Goal: Task Accomplishment & Management: Use online tool/utility

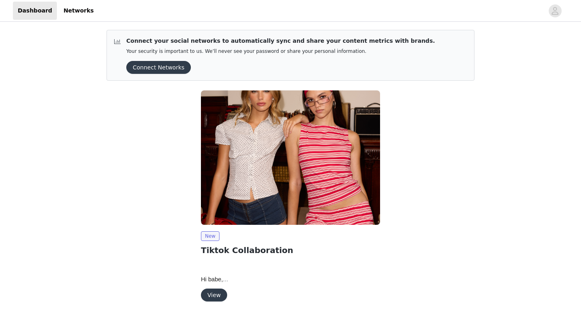
scroll to position [12, 0]
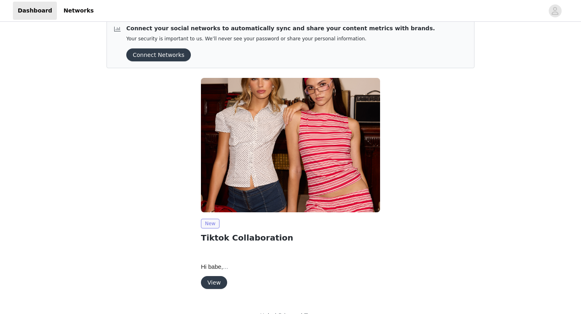
click at [215, 224] on span "New" at bounding box center [210, 224] width 19 height 10
click at [215, 281] on button "View" at bounding box center [214, 282] width 26 height 13
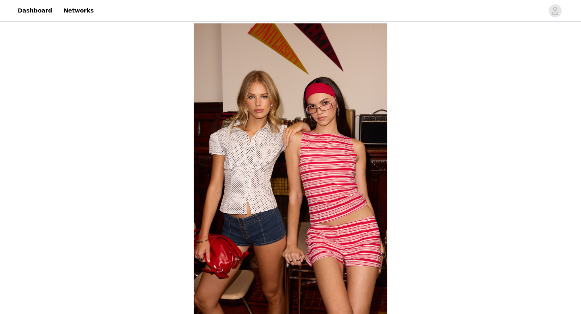
scroll to position [305, 0]
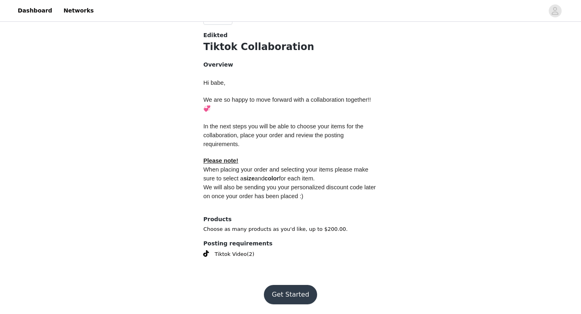
click at [291, 291] on button "Get Started" at bounding box center [291, 294] width 54 height 19
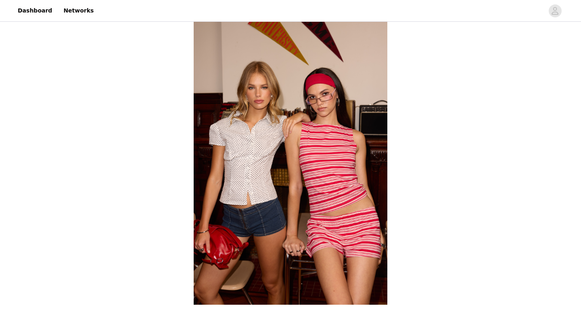
scroll to position [305, 0]
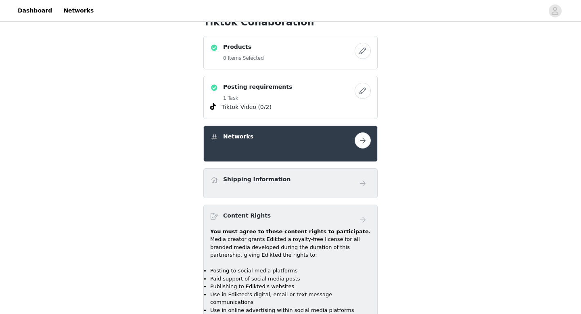
click at [263, 84] on h4 "Posting requirements" at bounding box center [257, 87] width 69 height 8
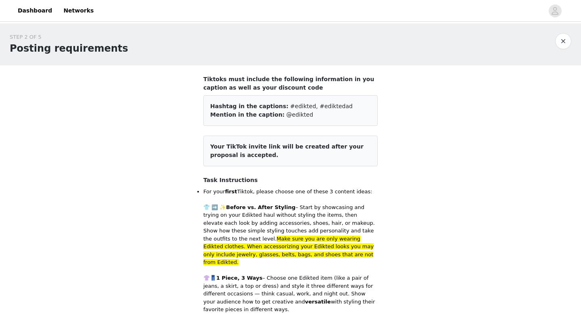
click at [558, 44] on button "button" at bounding box center [563, 41] width 16 height 16
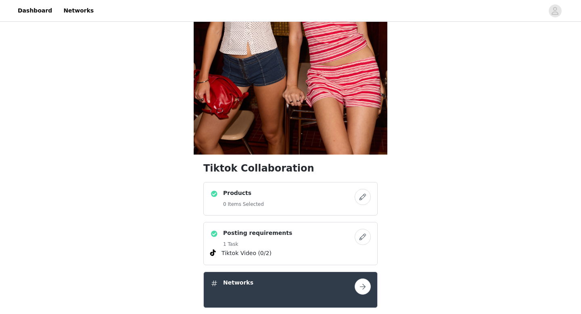
scroll to position [262, 0]
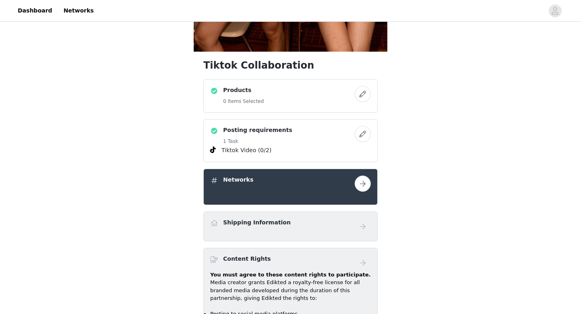
click at [263, 100] on div "Products 0 Items Selected" at bounding box center [282, 96] width 144 height 20
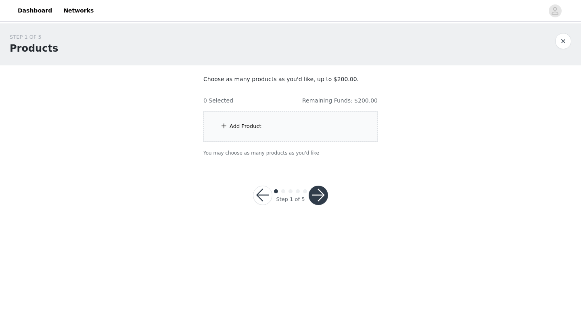
click at [239, 125] on div "Add Product" at bounding box center [245, 126] width 32 height 8
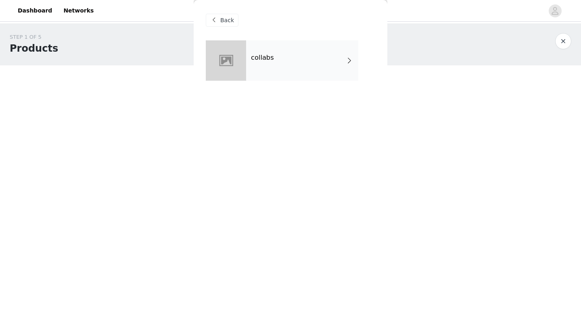
click at [255, 65] on div "collabs" at bounding box center [302, 60] width 112 height 40
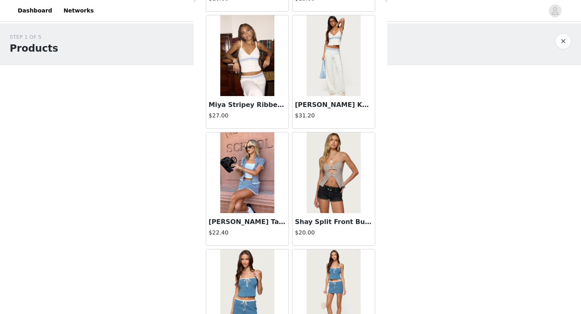
scroll to position [261, 0]
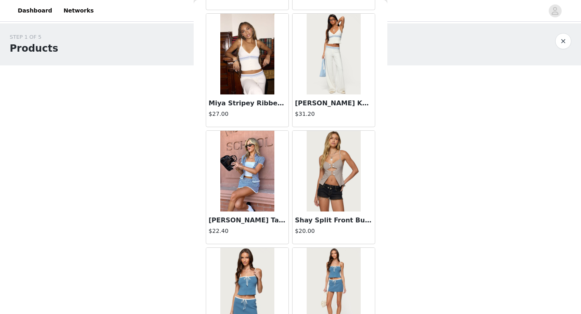
click at [244, 186] on img at bounding box center [247, 171] width 54 height 81
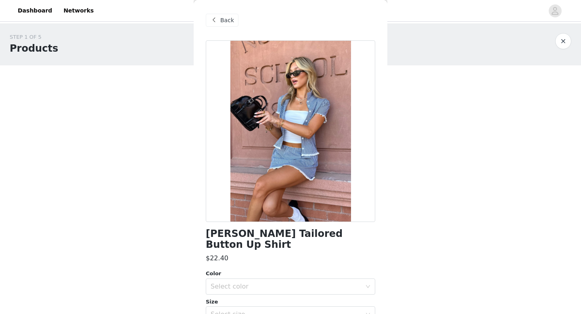
scroll to position [0, 0]
click at [317, 283] on div "Select color" at bounding box center [285, 286] width 151 height 8
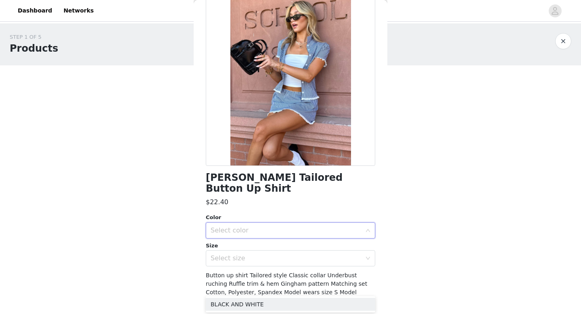
scroll to position [67, 0]
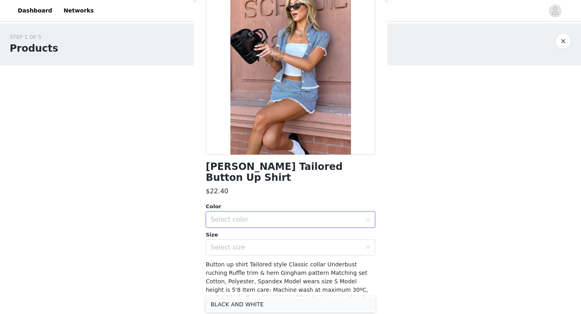
click at [306, 302] on li "BLACK AND WHITE" at bounding box center [290, 304] width 169 height 13
click at [312, 252] on div "Select size" at bounding box center [287, 247] width 154 height 15
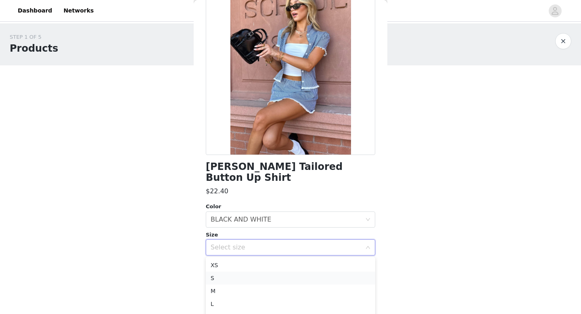
click at [293, 279] on li "S" at bounding box center [290, 277] width 169 height 13
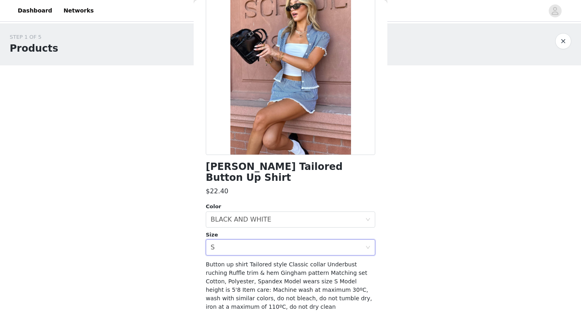
scroll to position [98, 0]
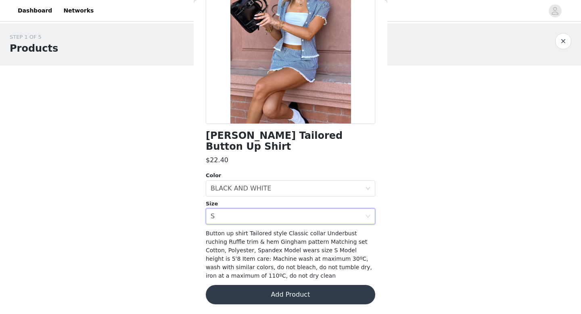
click at [291, 289] on button "Add Product" at bounding box center [290, 294] width 169 height 19
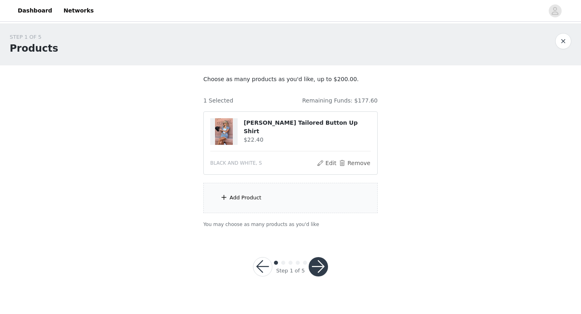
click at [235, 195] on div "Add Product" at bounding box center [245, 198] width 32 height 8
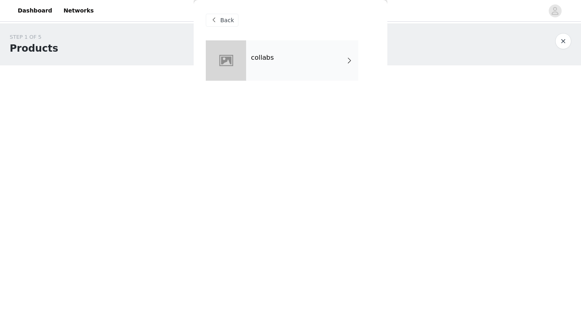
click at [233, 40] on div at bounding box center [226, 60] width 40 height 40
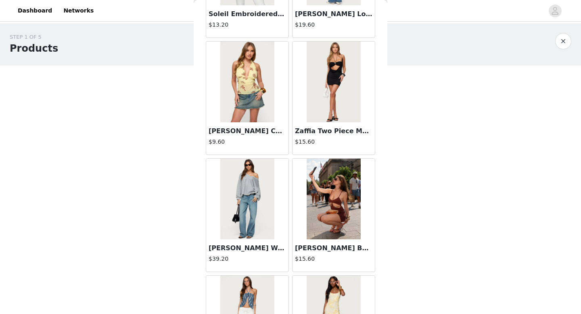
scroll to position [733, 0]
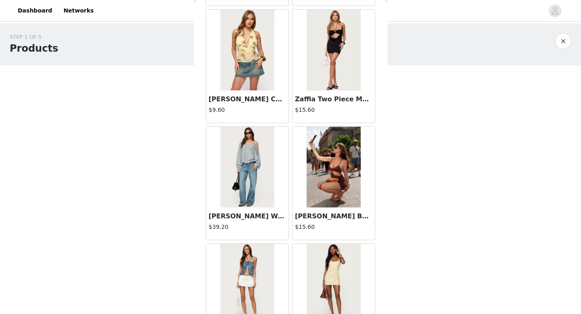
click at [247, 170] on img at bounding box center [247, 167] width 54 height 81
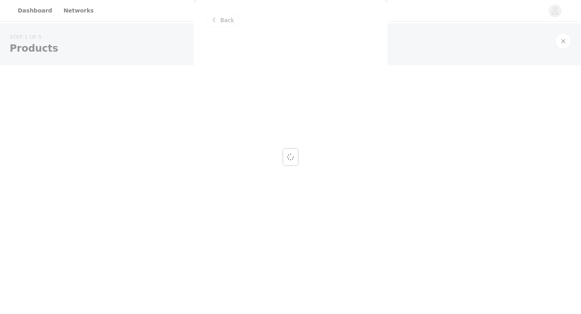
scroll to position [0, 0]
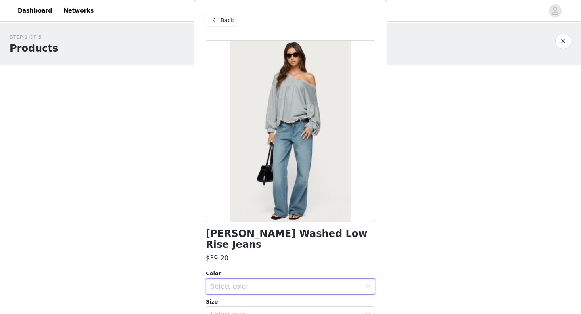
click at [250, 279] on div "Select color" at bounding box center [287, 286] width 154 height 15
click at [273, 294] on li "TINTED DENIM" at bounding box center [290, 293] width 169 height 13
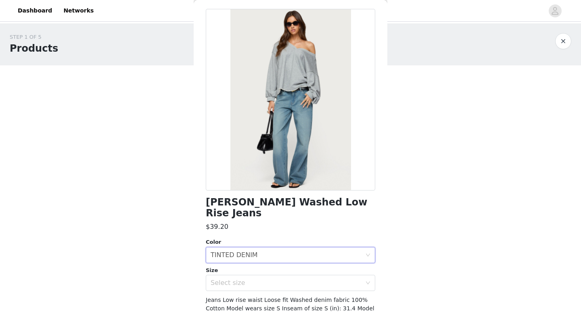
scroll to position [33, 0]
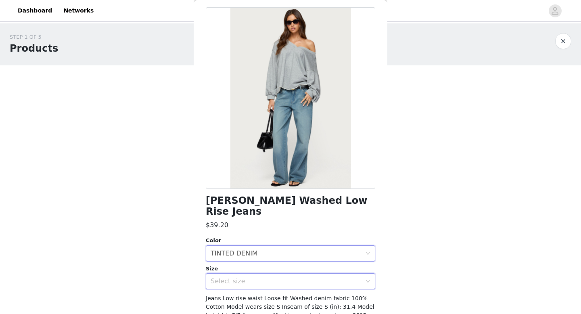
click at [289, 273] on div "Select size" at bounding box center [287, 280] width 154 height 15
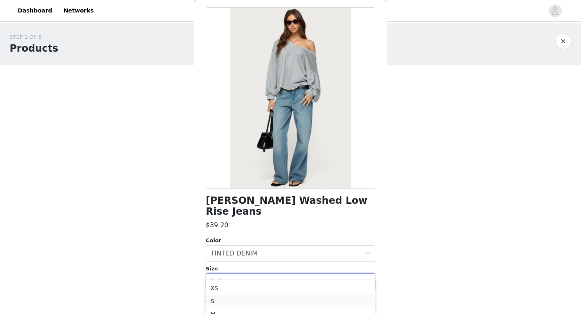
click at [273, 302] on li "S" at bounding box center [290, 300] width 169 height 13
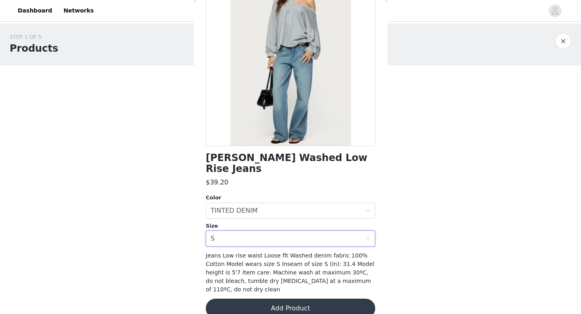
scroll to position [79, 0]
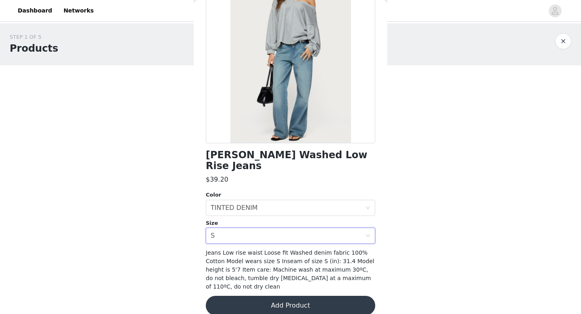
click at [279, 298] on button "Add Product" at bounding box center [290, 305] width 169 height 19
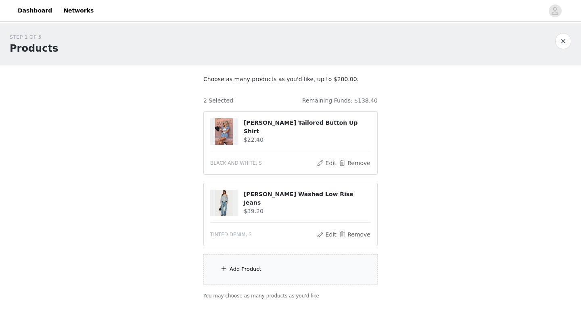
click at [280, 273] on div "Add Product" at bounding box center [290, 269] width 174 height 30
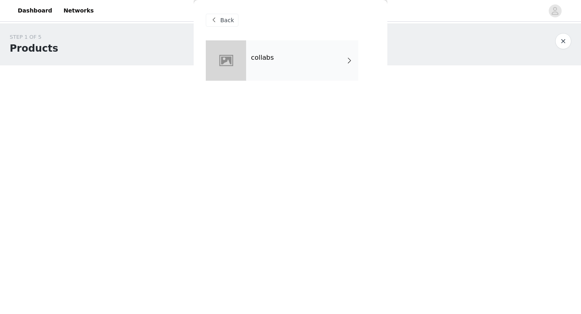
click at [286, 51] on div "collabs" at bounding box center [302, 60] width 112 height 40
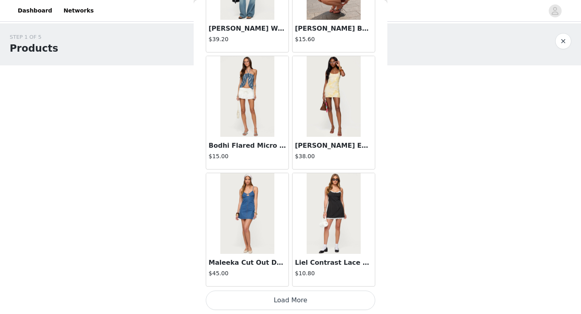
scroll to position [1, 0]
click at [290, 304] on button "Load More" at bounding box center [290, 299] width 169 height 19
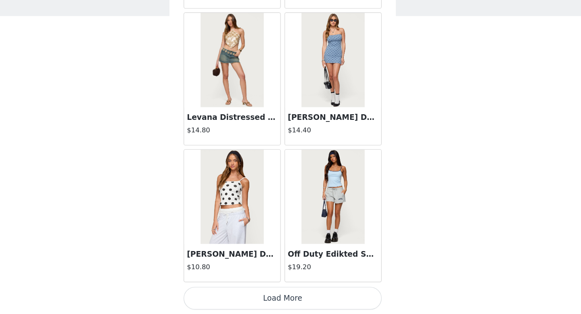
scroll to position [7, 0]
click at [318, 303] on button "Load More" at bounding box center [290, 299] width 169 height 19
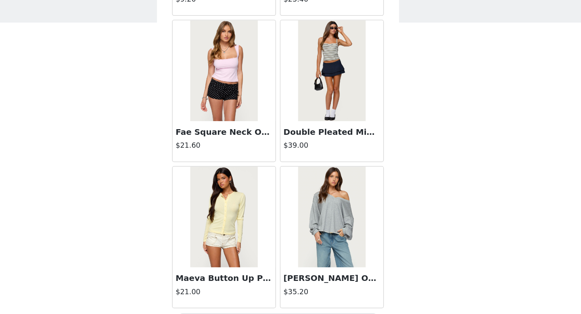
scroll to position [3259, 0]
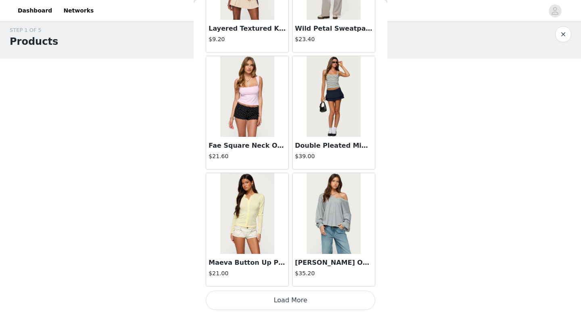
click at [329, 217] on img at bounding box center [333, 213] width 54 height 81
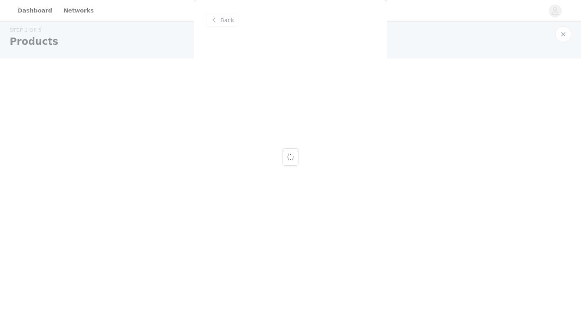
scroll to position [0, 0]
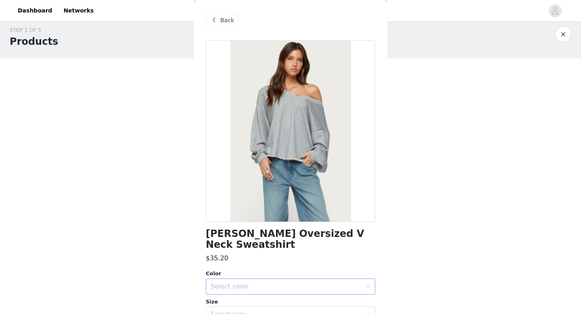
click at [294, 282] on div "Select color" at bounding box center [285, 286] width 151 height 8
click at [290, 289] on li "GRAY MELANGE" at bounding box center [290, 293] width 169 height 13
click at [285, 310] on div "Select size" at bounding box center [285, 314] width 151 height 8
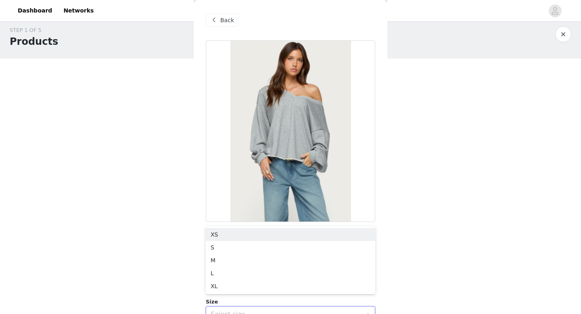
scroll to position [27, 0]
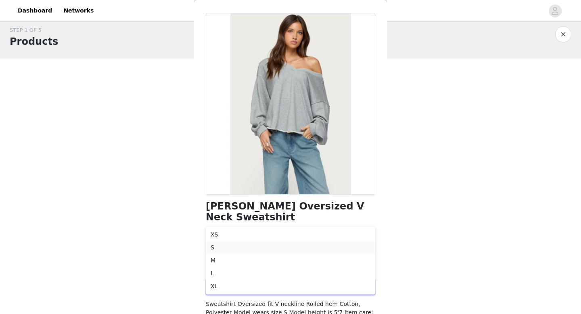
click at [272, 248] on li "S" at bounding box center [290, 247] width 169 height 13
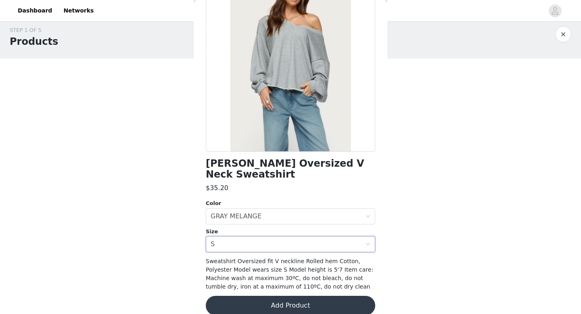
click at [269, 296] on button "Add Product" at bounding box center [290, 305] width 169 height 19
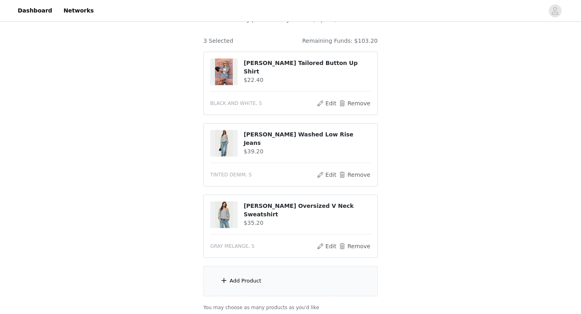
scroll to position [125, 0]
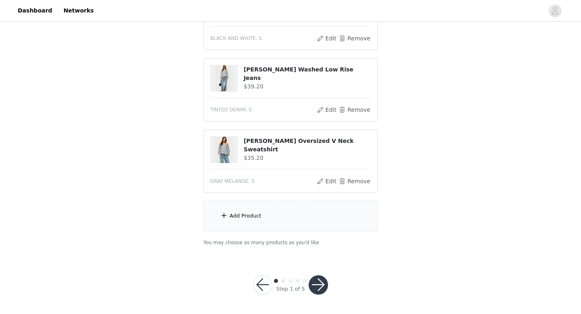
click at [286, 219] on div "Add Product" at bounding box center [290, 216] width 174 height 30
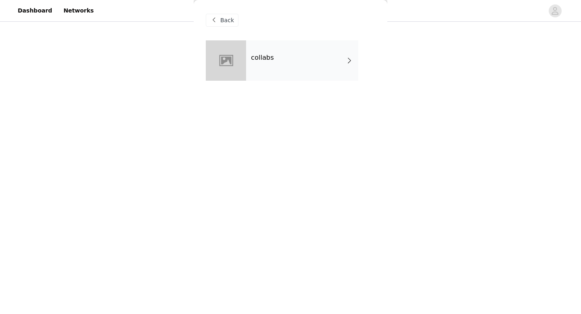
click at [223, 85] on div "collabs" at bounding box center [290, 66] width 169 height 52
click at [231, 67] on div at bounding box center [226, 60] width 40 height 40
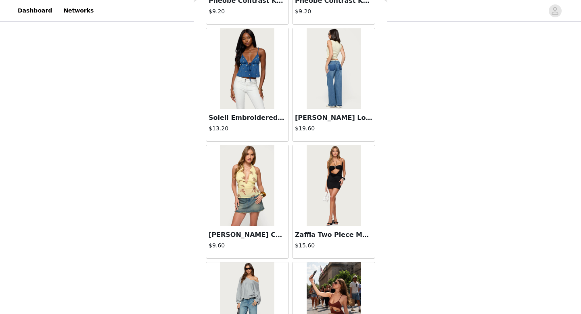
scroll to position [920, 0]
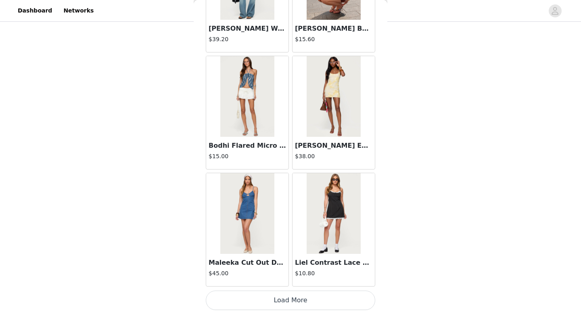
click at [282, 302] on button "Load More" at bounding box center [290, 299] width 169 height 19
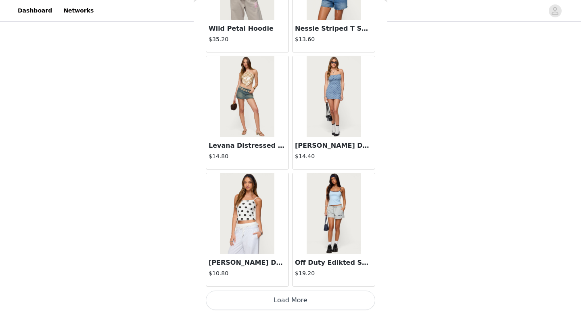
click at [288, 294] on button "Load More" at bounding box center [290, 299] width 169 height 19
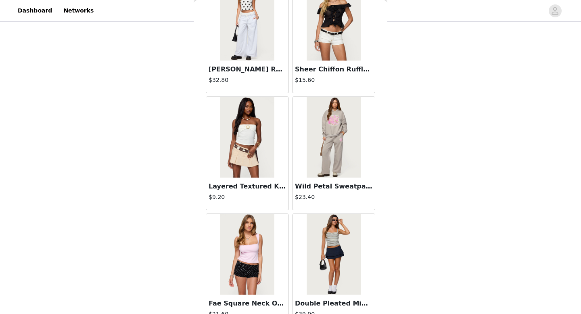
scroll to position [3259, 0]
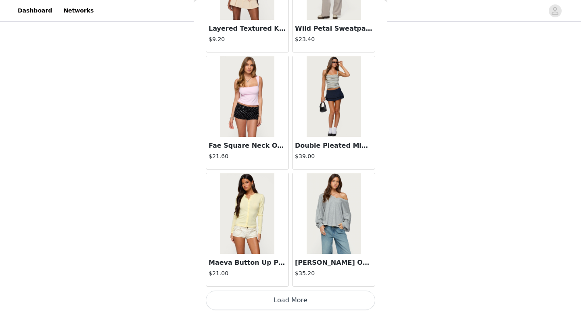
click at [303, 299] on button "Load More" at bounding box center [290, 299] width 169 height 19
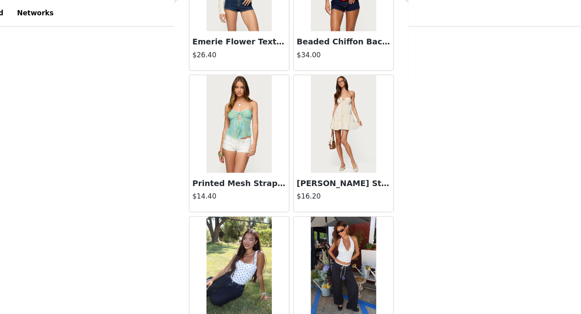
scroll to position [4428, 0]
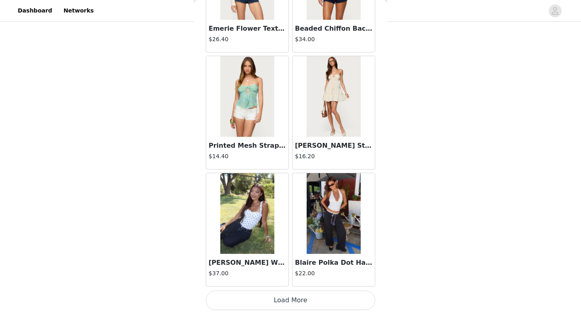
click at [330, 300] on button "Load More" at bounding box center [290, 299] width 169 height 19
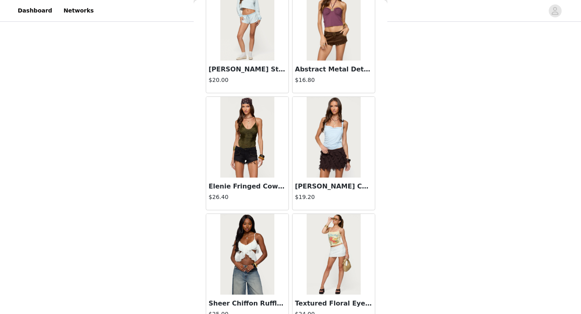
scroll to position [5598, 0]
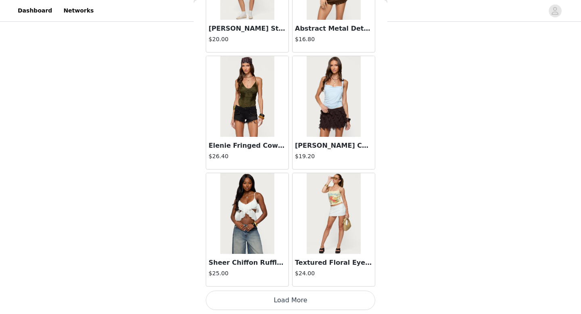
click at [297, 300] on button "Load More" at bounding box center [290, 299] width 169 height 19
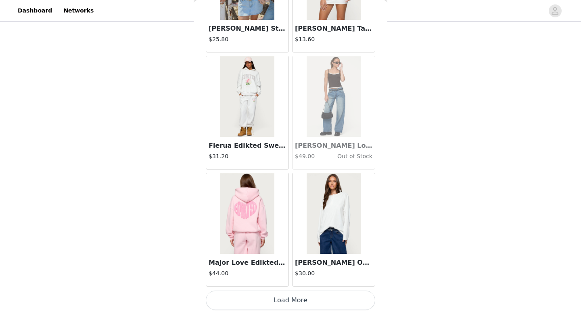
scroll to position [125, 0]
click at [321, 301] on button "Load More" at bounding box center [290, 299] width 169 height 19
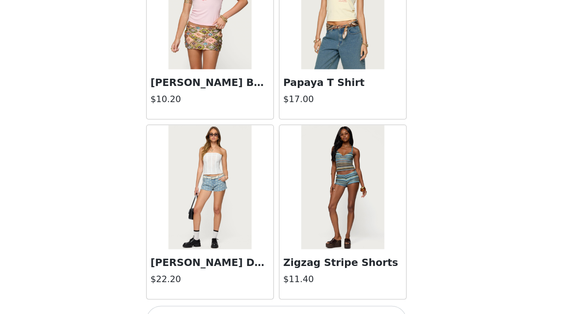
scroll to position [124, 0]
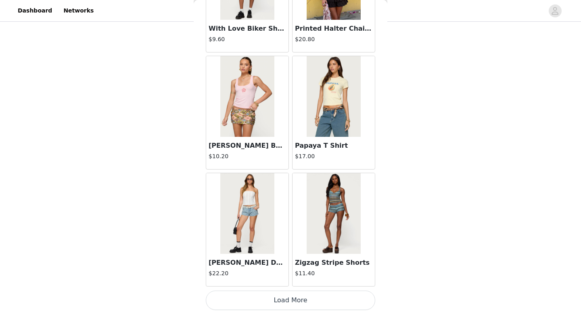
click at [324, 302] on button "Load More" at bounding box center [290, 299] width 169 height 19
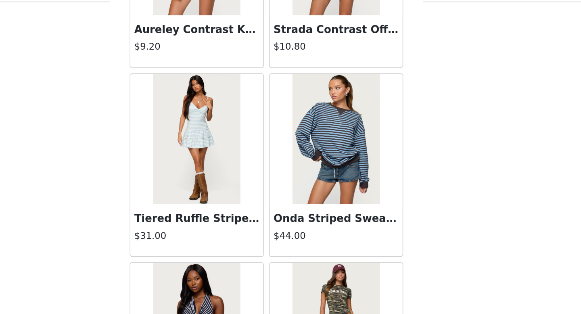
scroll to position [9106, 0]
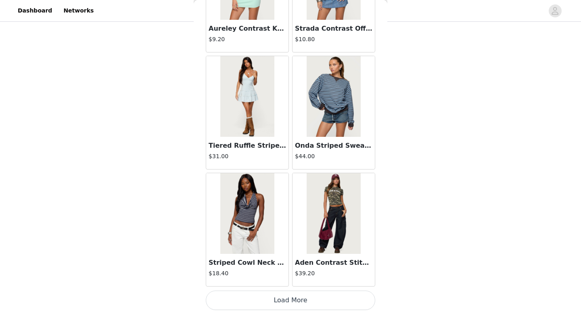
click at [331, 123] on img at bounding box center [333, 96] width 54 height 81
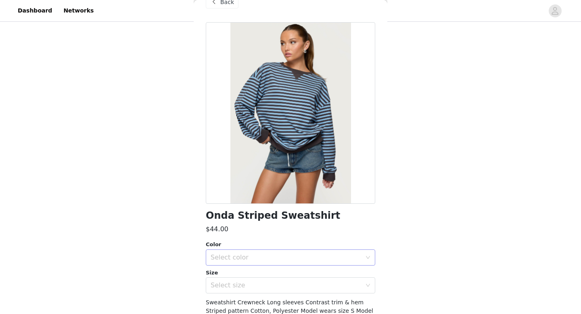
scroll to position [23, 0]
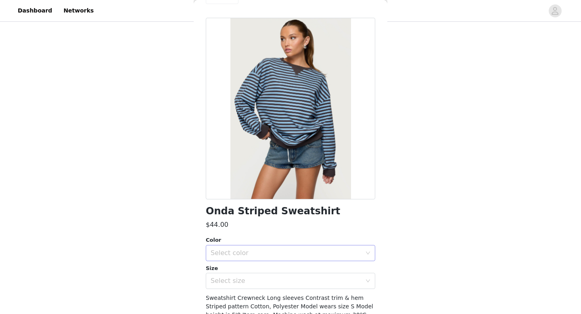
click at [277, 259] on div "Select color" at bounding box center [287, 252] width 154 height 15
click at [271, 268] on li "BLUE" at bounding box center [290, 270] width 169 height 13
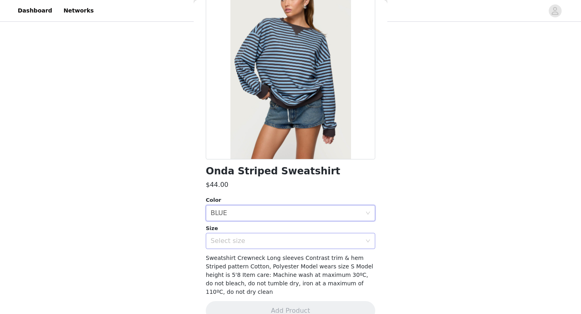
scroll to position [63, 0]
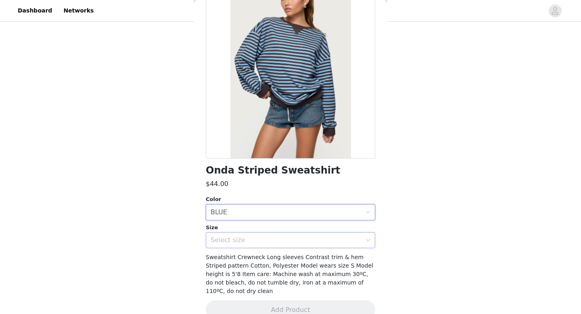
click at [281, 238] on div "Select size" at bounding box center [285, 240] width 151 height 8
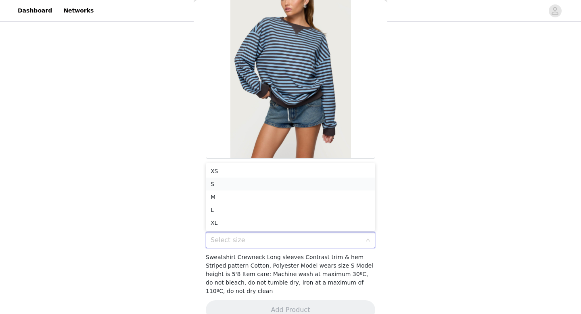
click at [273, 187] on li "S" at bounding box center [290, 183] width 169 height 13
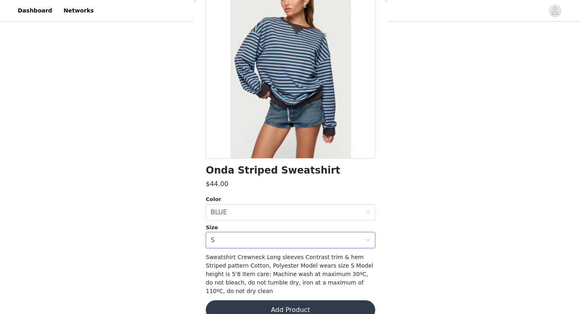
click at [290, 305] on button "Add Product" at bounding box center [290, 309] width 169 height 19
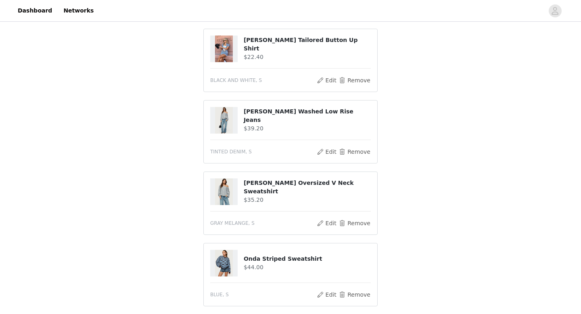
scroll to position [196, 0]
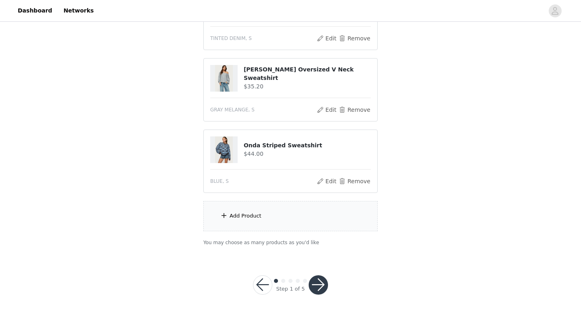
click at [291, 215] on div "Add Product" at bounding box center [290, 216] width 174 height 30
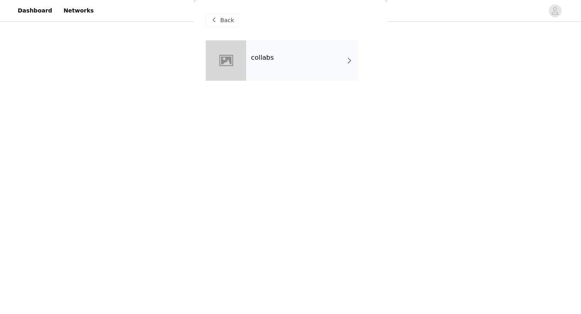
click at [280, 55] on div "collabs" at bounding box center [302, 60] width 112 height 40
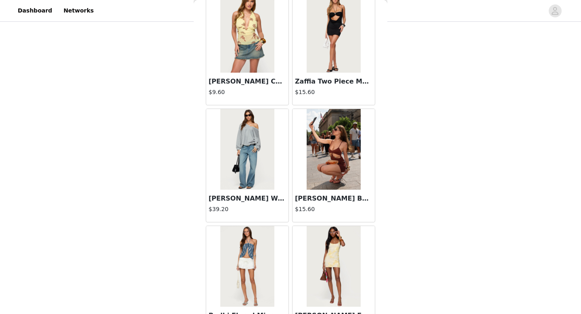
scroll to position [920, 0]
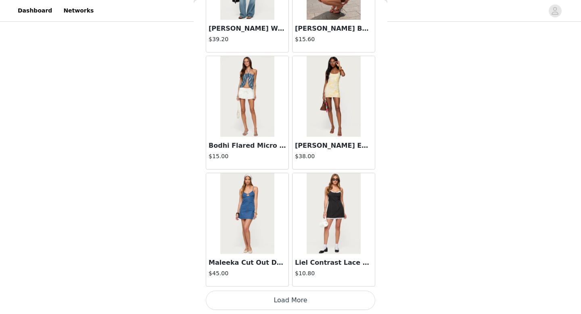
click at [304, 305] on button "Load More" at bounding box center [290, 299] width 169 height 19
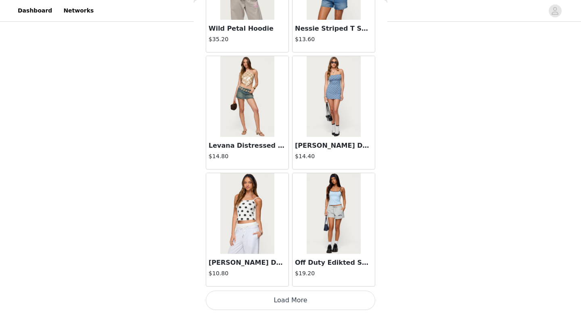
click at [305, 302] on button "Load More" at bounding box center [290, 299] width 169 height 19
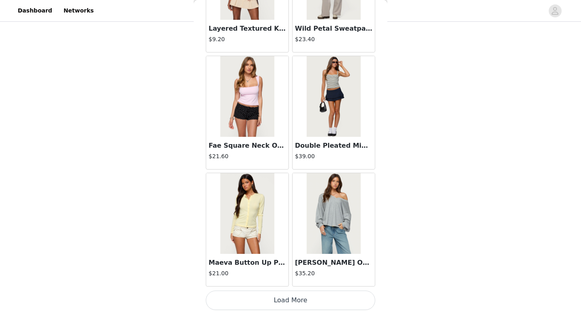
click at [305, 303] on button "Load More" at bounding box center [290, 299] width 169 height 19
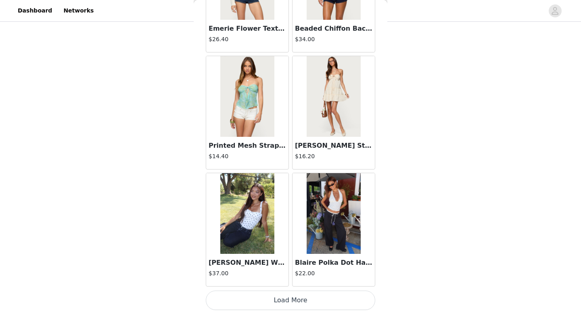
click at [309, 297] on button "Load More" at bounding box center [290, 299] width 169 height 19
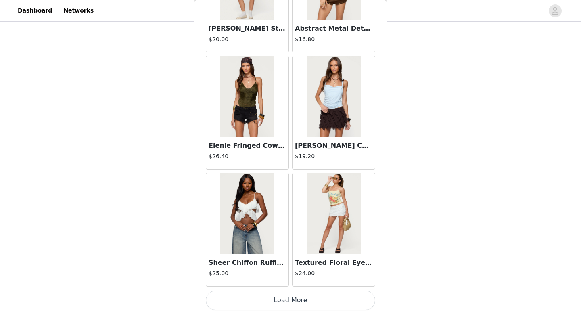
click at [309, 296] on button "Load More" at bounding box center [290, 299] width 169 height 19
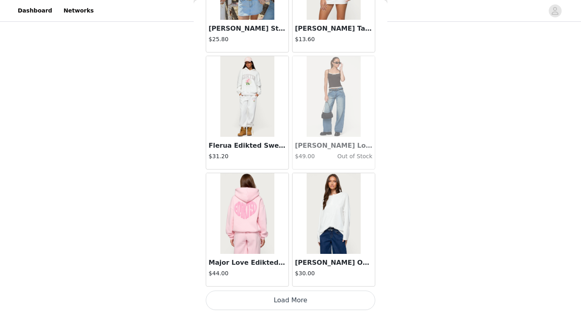
click at [309, 296] on button "Load More" at bounding box center [290, 299] width 169 height 19
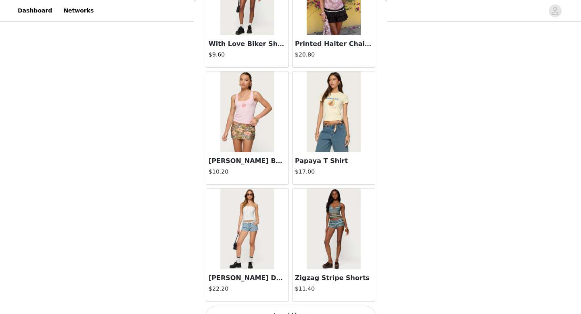
scroll to position [7936, 0]
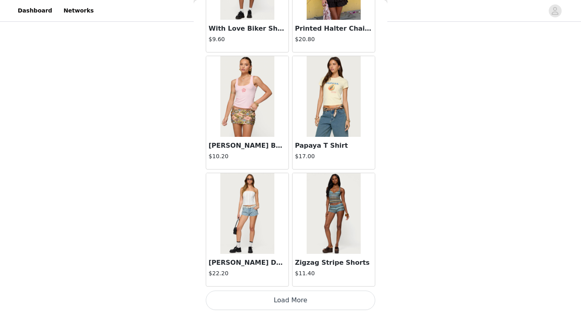
click at [309, 296] on button "Load More" at bounding box center [290, 299] width 169 height 19
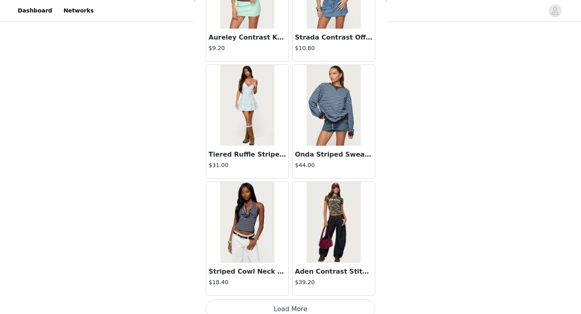
scroll to position [9106, 0]
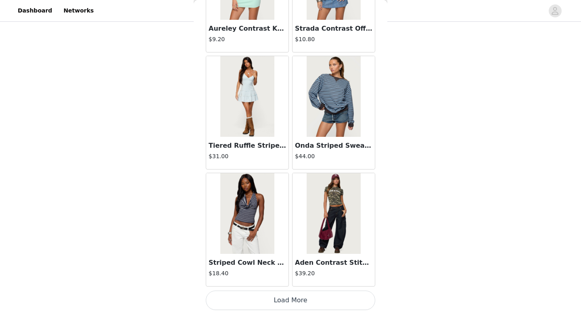
click at [297, 300] on button "Load More" at bounding box center [290, 299] width 169 height 19
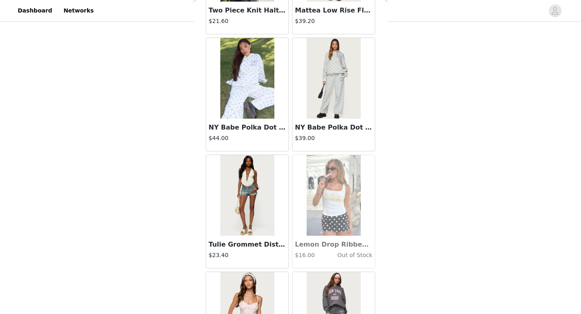
scroll to position [10275, 0]
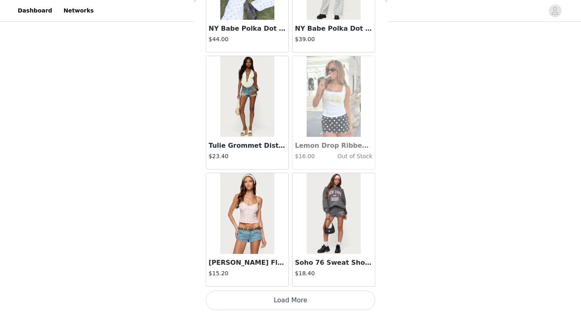
click at [294, 299] on button "Load More" at bounding box center [290, 299] width 169 height 19
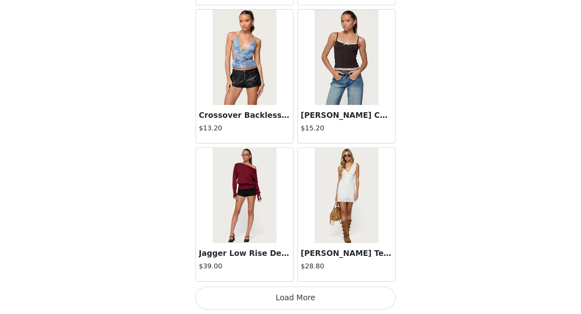
scroll to position [196, 0]
click at [275, 306] on button "Load More" at bounding box center [290, 299] width 169 height 19
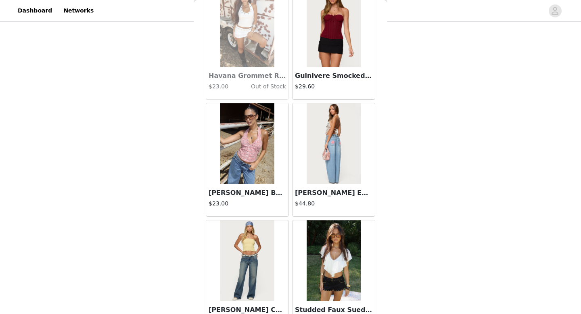
scroll to position [12614, 0]
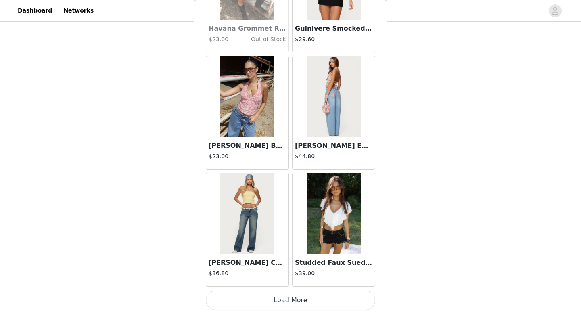
click at [309, 292] on button "Load More" at bounding box center [290, 299] width 169 height 19
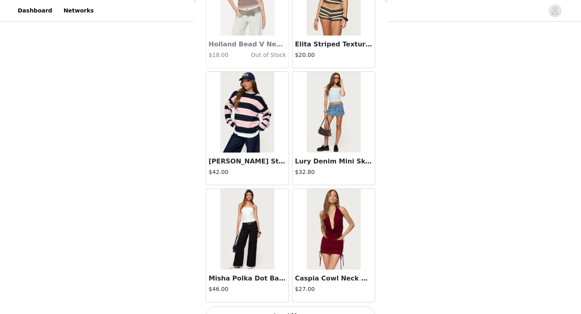
scroll to position [13783, 0]
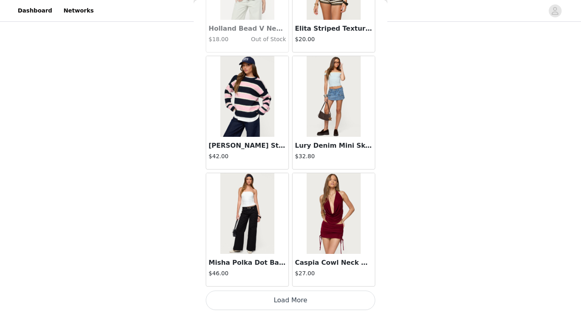
click at [306, 302] on button "Load More" at bounding box center [290, 299] width 169 height 19
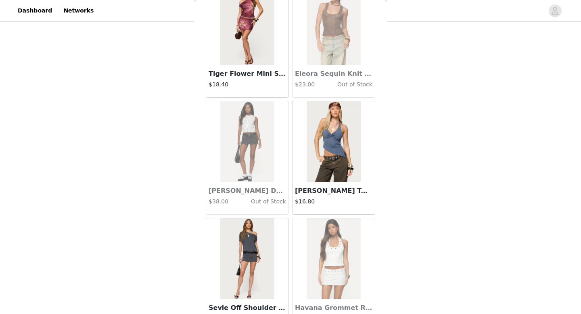
scroll to position [14952, 0]
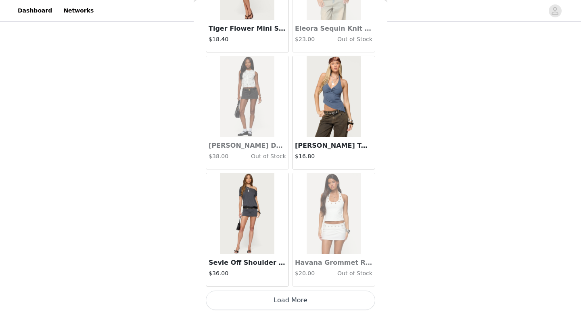
click at [312, 300] on button "Load More" at bounding box center [290, 299] width 169 height 19
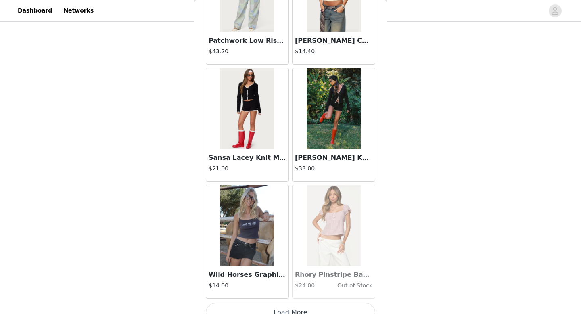
scroll to position [16122, 0]
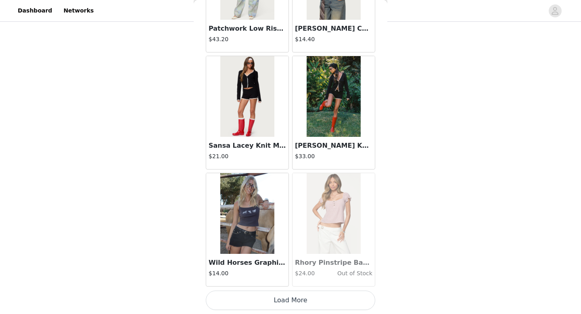
click at [319, 298] on button "Load More" at bounding box center [290, 299] width 169 height 19
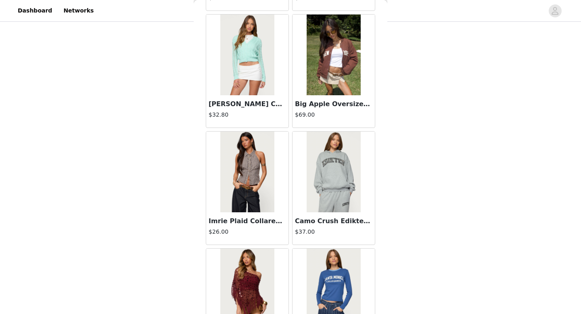
scroll to position [17291, 0]
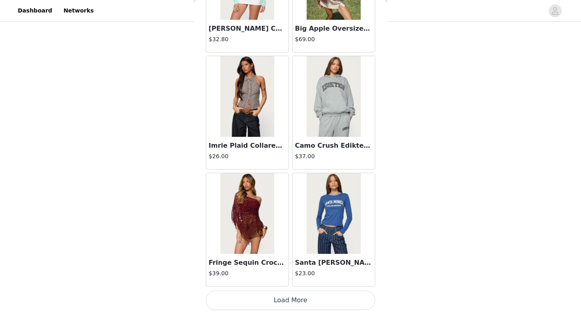
click at [273, 298] on button "Load More" at bounding box center [290, 299] width 169 height 19
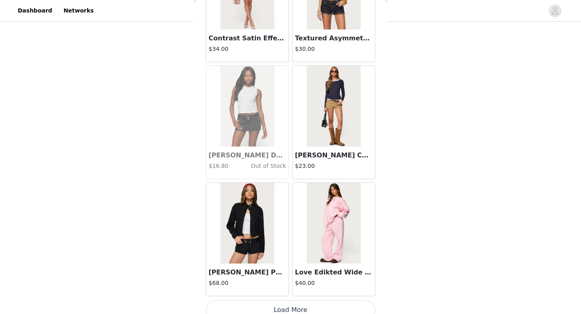
scroll to position [18460, 0]
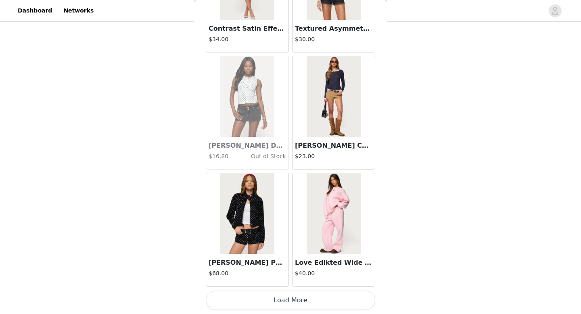
click at [293, 309] on button "Load More" at bounding box center [290, 299] width 169 height 19
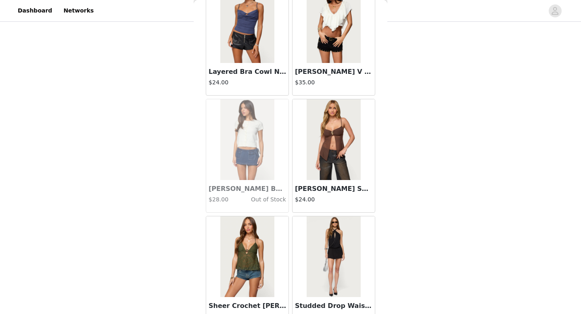
scroll to position [19630, 0]
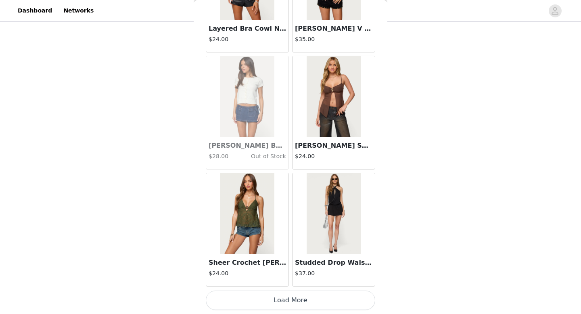
click at [295, 306] on button "Load More" at bounding box center [290, 299] width 169 height 19
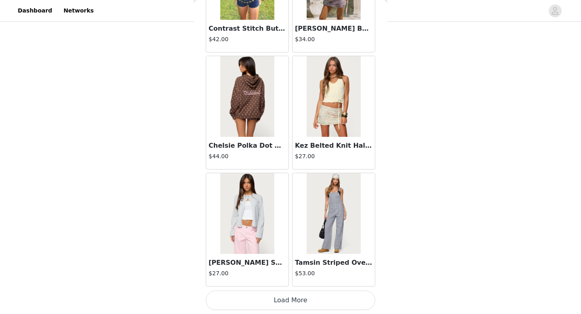
click at [301, 301] on button "Load More" at bounding box center [290, 299] width 169 height 19
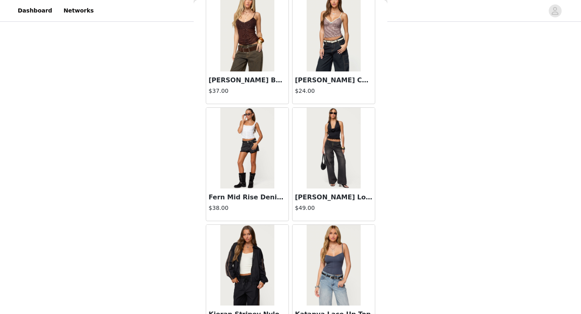
scroll to position [21968, 0]
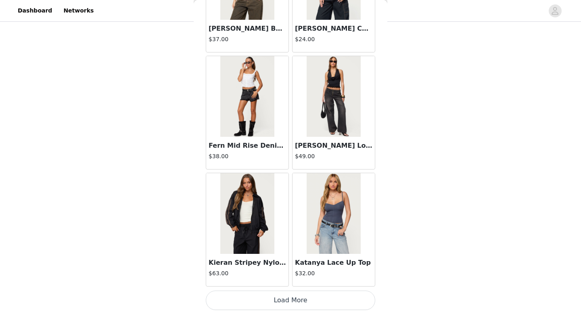
click at [318, 302] on button "Load More" at bounding box center [290, 299] width 169 height 19
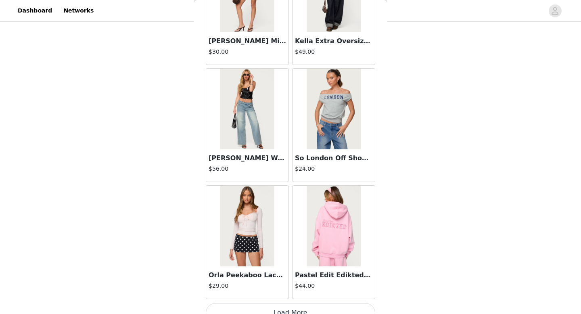
scroll to position [23138, 0]
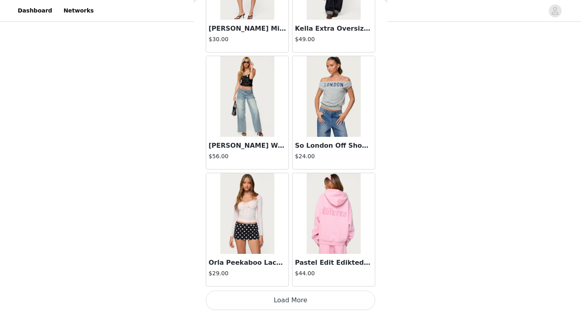
click at [282, 298] on button "Load More" at bounding box center [290, 299] width 169 height 19
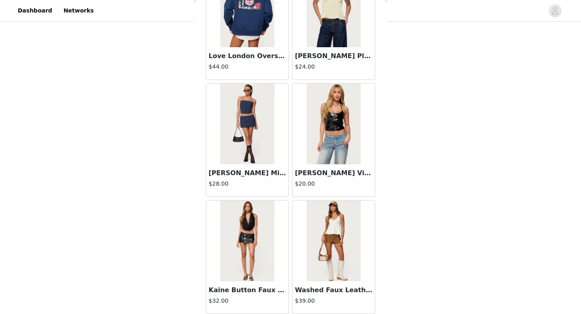
scroll to position [24307, 0]
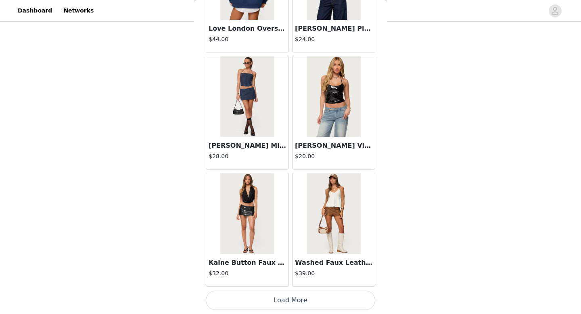
click at [302, 299] on button "Load More" at bounding box center [290, 299] width 169 height 19
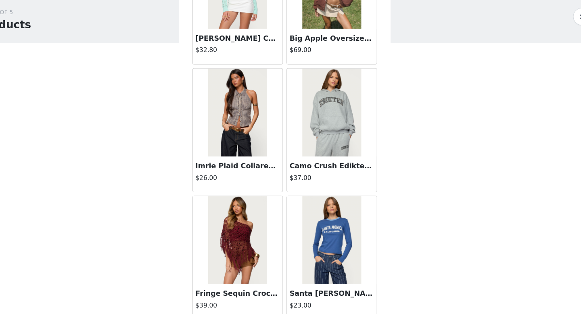
scroll to position [17282, 0]
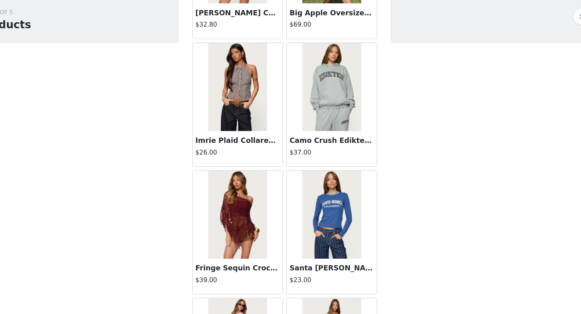
click at [237, 85] on img at bounding box center [247, 105] width 54 height 81
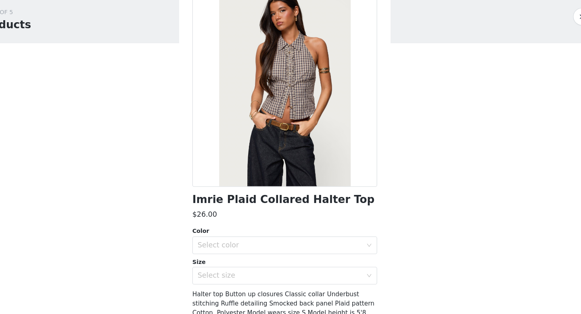
scroll to position [38, 0]
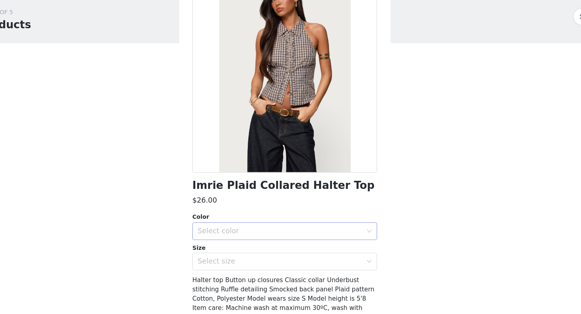
click at [285, 238] on div "Select color" at bounding box center [285, 237] width 151 height 8
click at [277, 257] on li "BROWN" at bounding box center [290, 254] width 169 height 13
click at [277, 269] on div "Select size" at bounding box center [287, 265] width 154 height 15
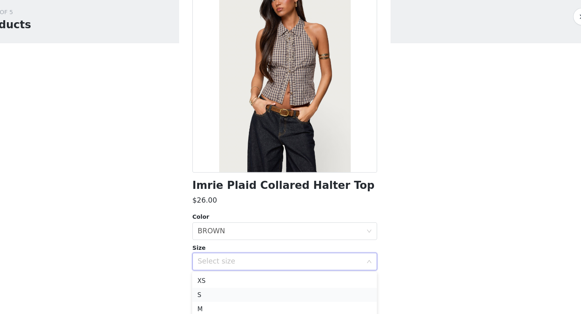
click at [264, 296] on li "S" at bounding box center [290, 296] width 169 height 13
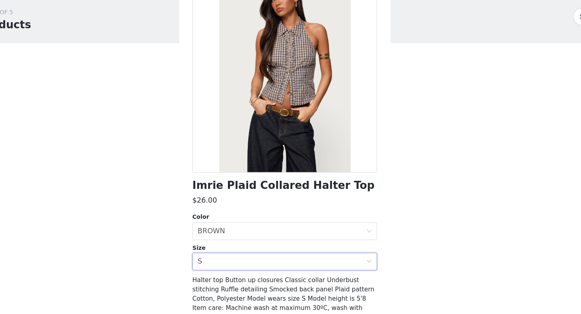
scroll to position [87, 0]
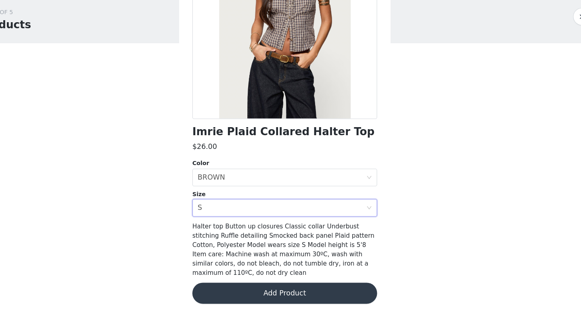
click at [281, 300] on button "Add Product" at bounding box center [290, 294] width 169 height 19
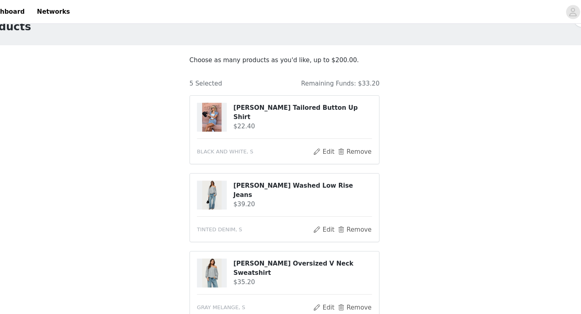
scroll to position [5, 0]
